Goal: Check status

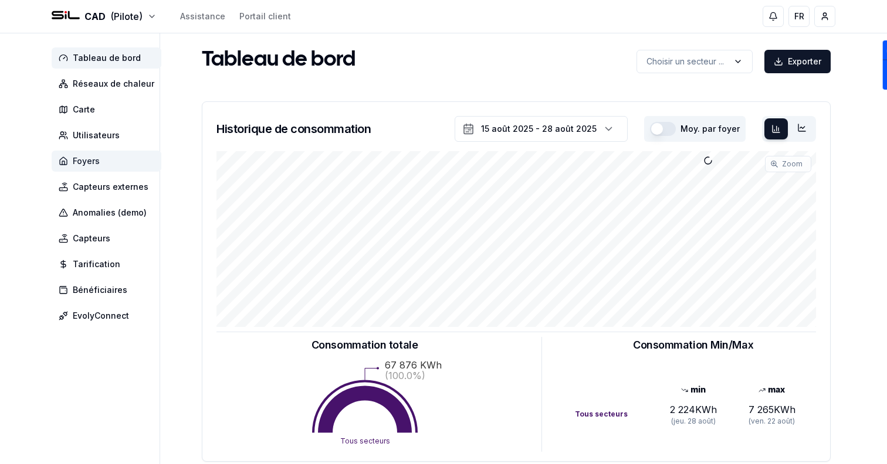
click at [100, 153] on span "Foyers" at bounding box center [107, 161] width 110 height 21
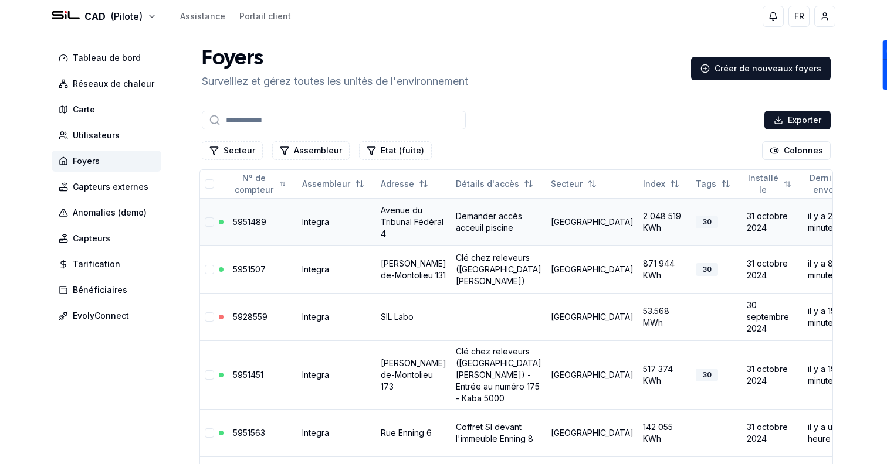
click at [247, 227] on link "5951489" at bounding box center [249, 222] width 33 height 10
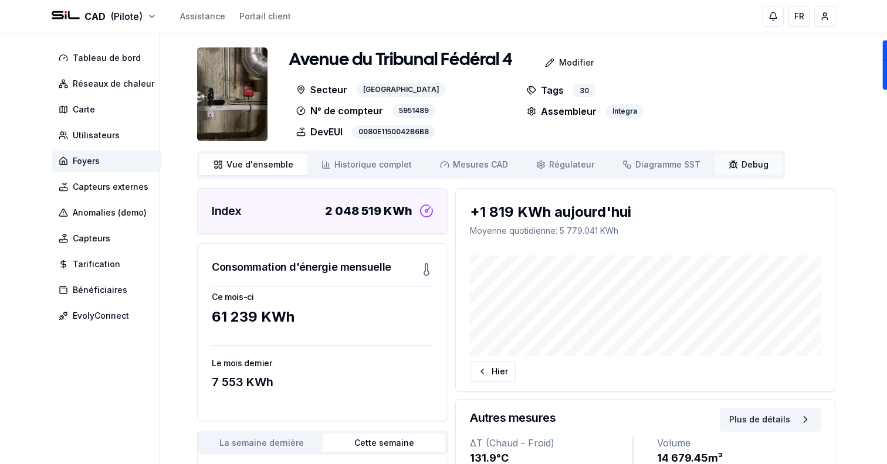
click at [719, 158] on link "Debug Debug" at bounding box center [748, 164] width 68 height 21
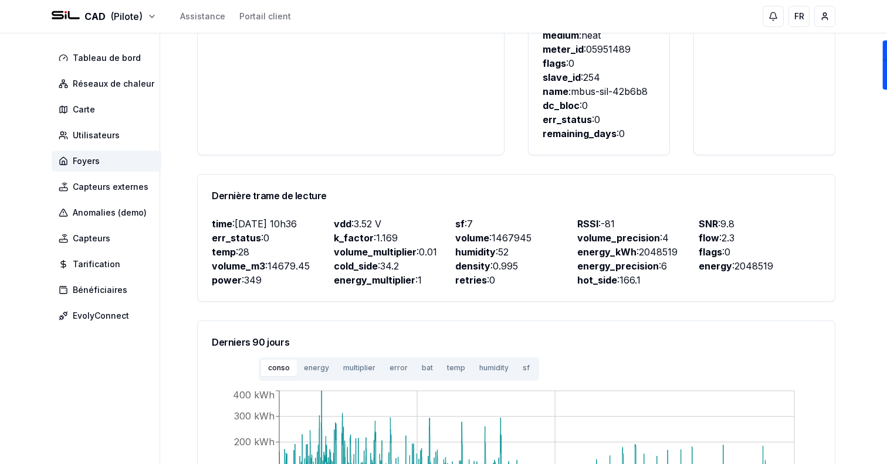
scroll to position [347, 0]
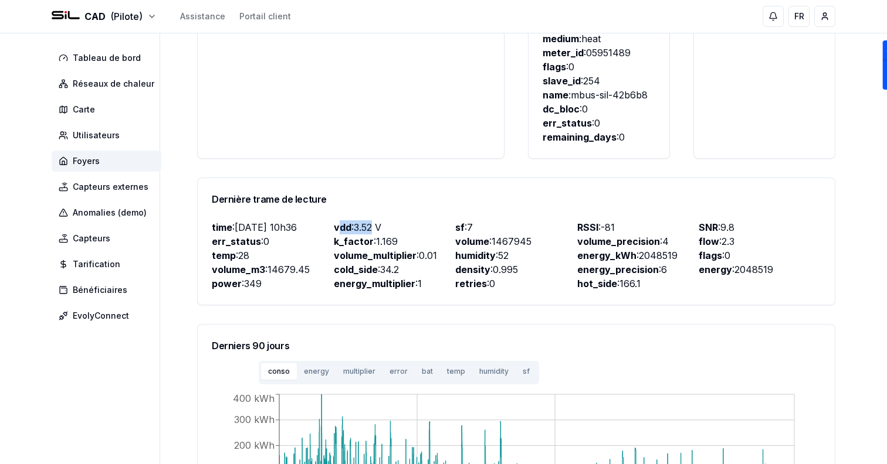
drag, startPoint x: 339, startPoint y: 213, endPoint x: 376, endPoint y: 213, distance: 36.9
click at [376, 220] on p "vdd : 3.52 V" at bounding box center [395, 227] width 122 height 14
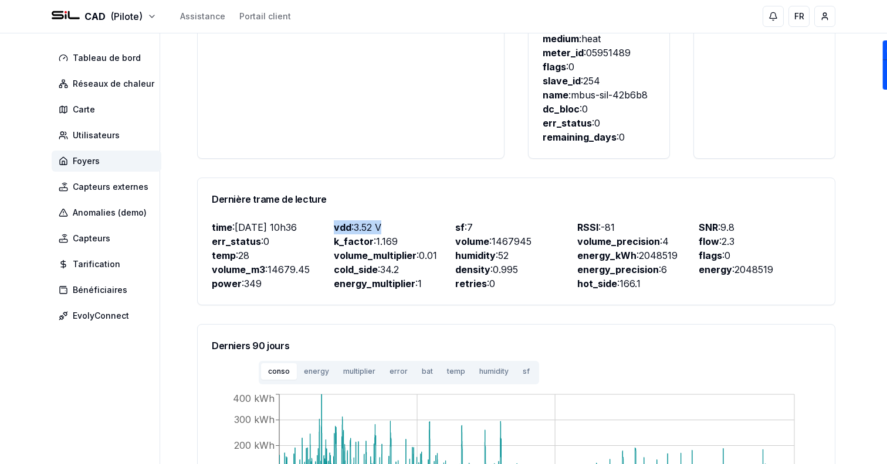
click at [376, 220] on p "vdd : 3.52 V" at bounding box center [395, 227] width 122 height 14
click at [335, 307] on div "Dernière [PERSON_NAME] config Aucune donnée disponible Dernière [PERSON_NAME] h…" at bounding box center [516, 224] width 638 height 669
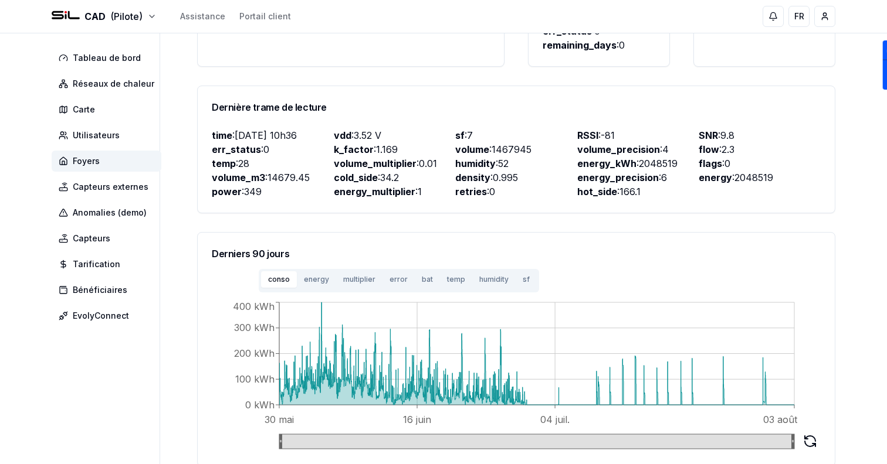
scroll to position [435, 0]
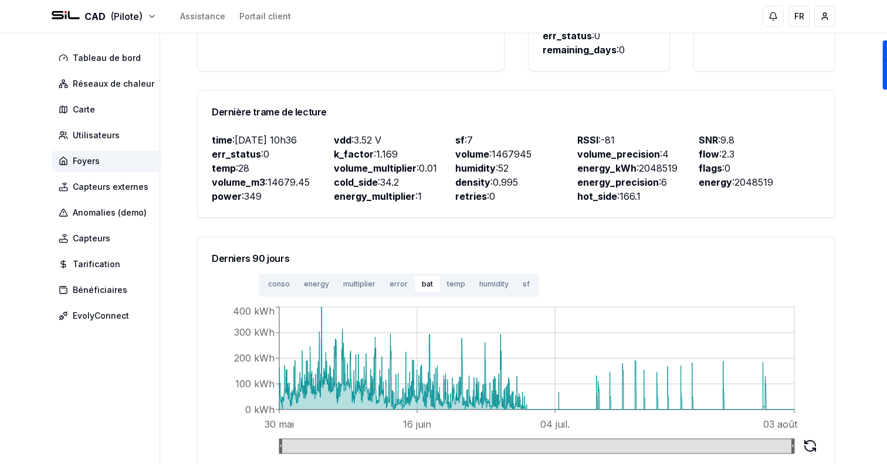
click at [415, 277] on button "bat" at bounding box center [427, 284] width 25 height 16
